Goal: Register for event/course

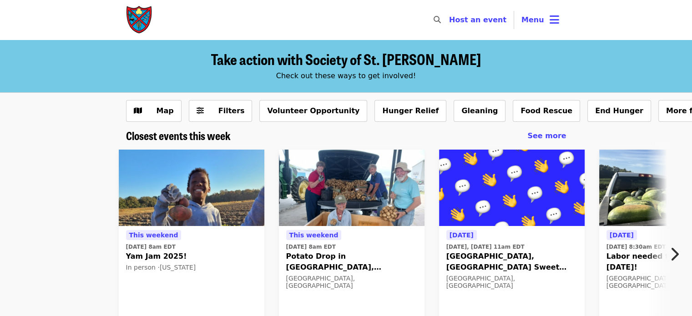
drag, startPoint x: 0, startPoint y: 0, endPoint x: 191, endPoint y: 180, distance: 262.5
click at [191, 180] on img at bounding box center [192, 188] width 146 height 76
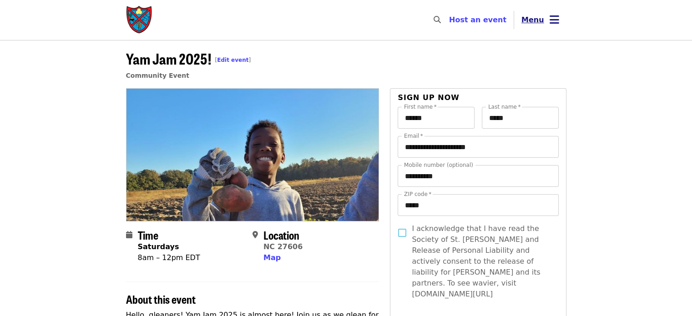
click at [532, 14] on button "Menu" at bounding box center [540, 20] width 52 height 22
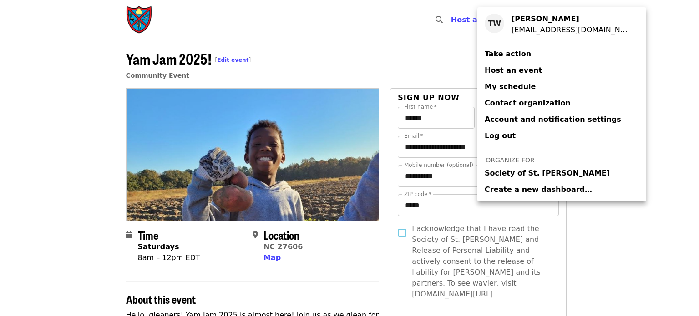
click at [504, 166] on link "Society of St. Andrew" at bounding box center [562, 173] width 169 height 16
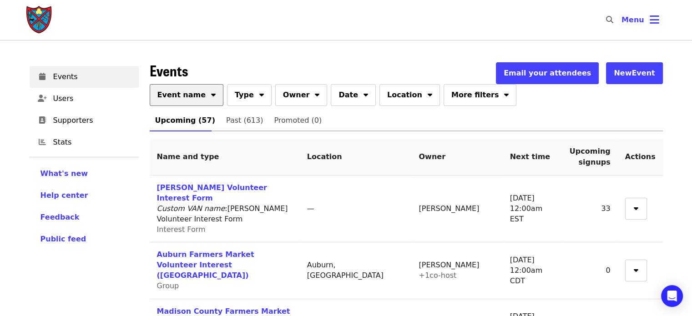
click at [180, 97] on span "Event name" at bounding box center [182, 95] width 49 height 11
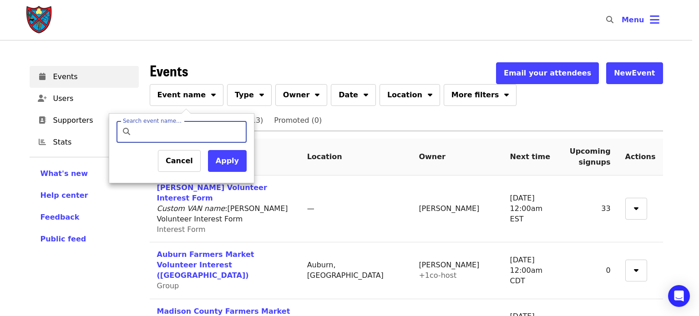
click at [188, 127] on input "Search event name…" at bounding box center [189, 132] width 107 height 22
type input "*******"
click at [229, 157] on button "Apply" at bounding box center [227, 161] width 39 height 22
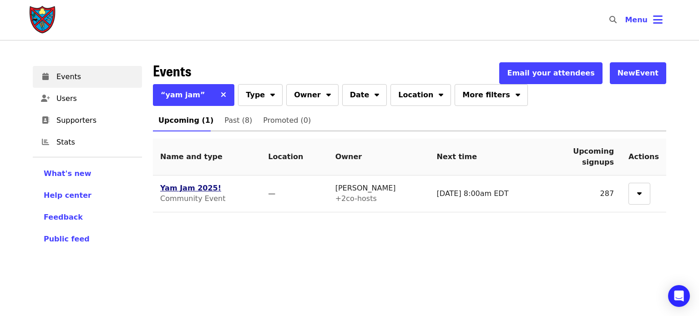
click at [177, 184] on link "Yam Jam 2025!" at bounding box center [190, 188] width 61 height 9
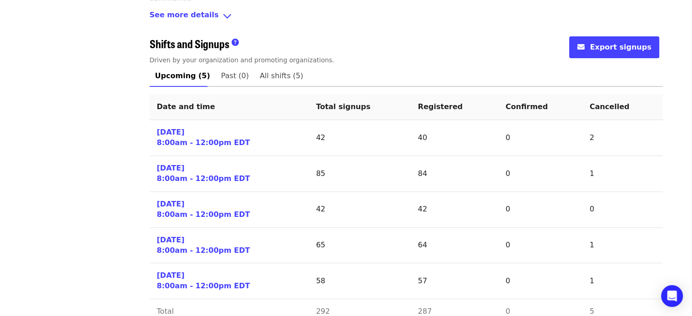
scroll to position [379, 0]
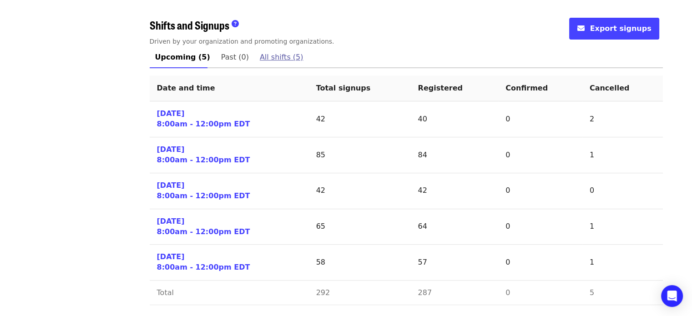
click at [273, 61] on span "All shifts (5)" at bounding box center [282, 57] width 44 height 13
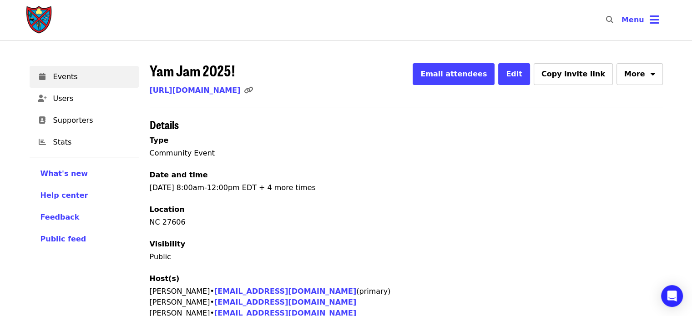
scroll to position [379, 0]
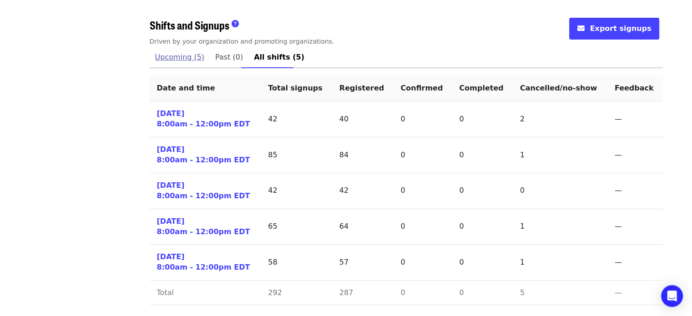
click at [168, 64] on link "Upcoming (5)" at bounding box center [180, 57] width 61 height 22
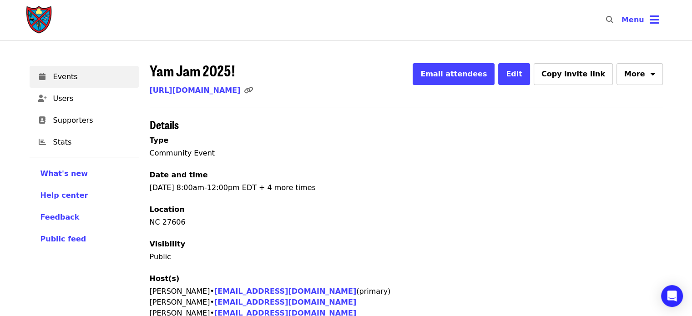
scroll to position [379, 0]
